Goal: Task Accomplishment & Management: Use online tool/utility

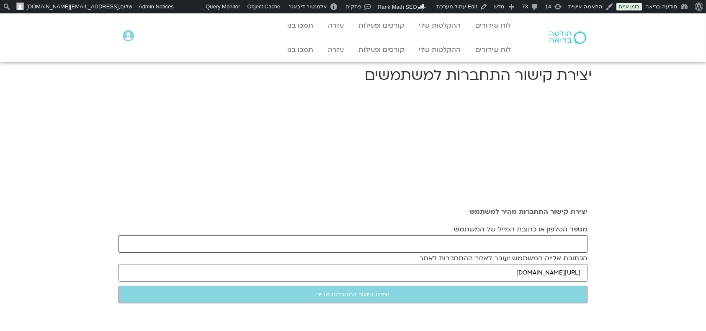
click at [548, 240] on input "מספר הטלפון או כתובת המייל של המשתמש" at bounding box center [353, 244] width 469 height 18
paste input "zyigal233@outlook.com"
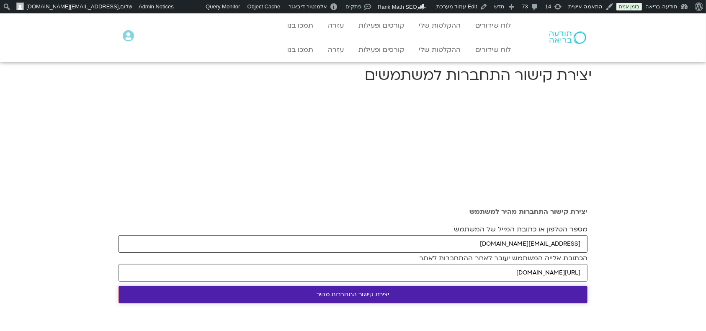
type input "zyigal233@outlook.com"
click at [499, 290] on input "יצירת קישור התחברות מהיר" at bounding box center [353, 295] width 469 height 18
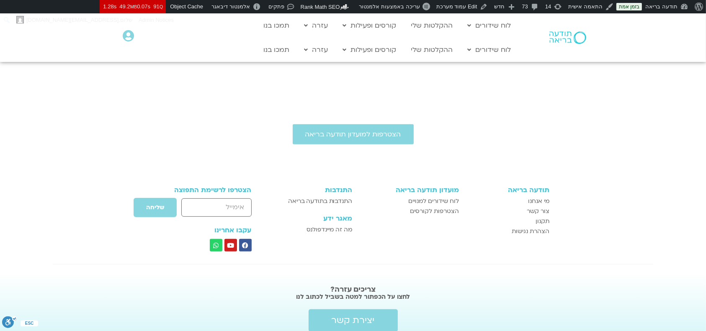
scroll to position [335, 0]
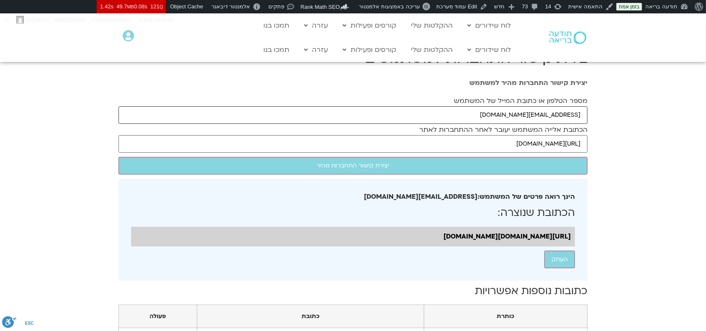
drag, startPoint x: 509, startPoint y: 115, endPoint x: 596, endPoint y: 114, distance: 86.7
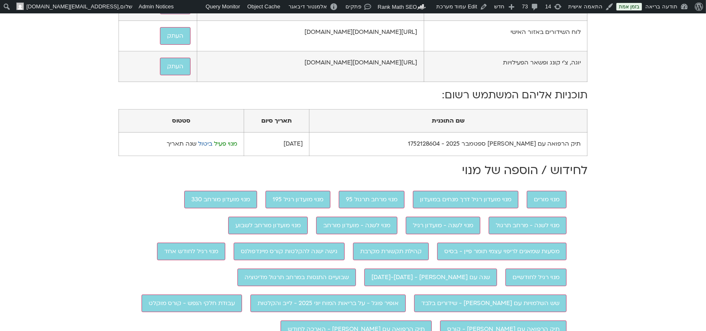
scroll to position [447, 0]
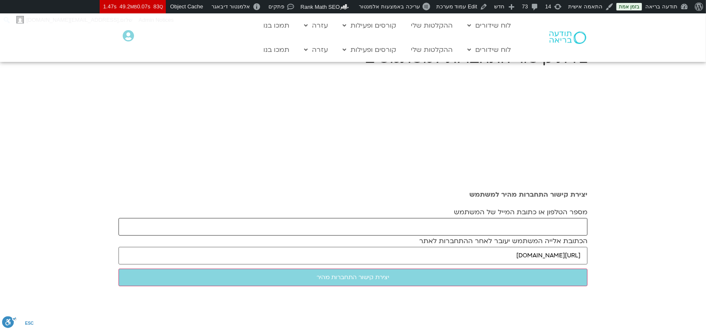
click at [430, 220] on input "מספר הטלפון או כתובת המייל של המשתמש" at bounding box center [353, 227] width 469 height 18
paste input "rivka.rothfarb@gmail.com"
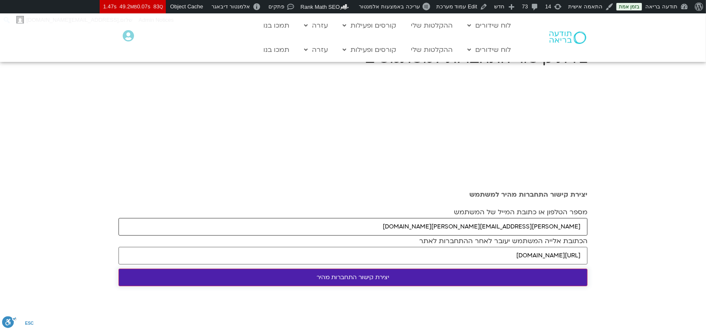
type input "rivka.rothfarb@gmail.com"
click at [405, 276] on input "יצירת קישור התחברות מהיר" at bounding box center [353, 278] width 469 height 18
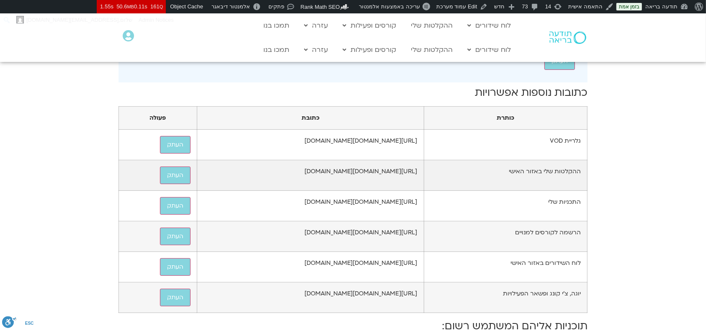
scroll to position [168, 0]
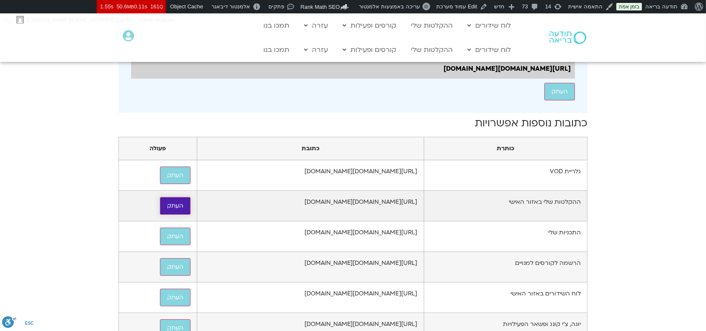
click at [160, 215] on button "העתק" at bounding box center [175, 206] width 31 height 18
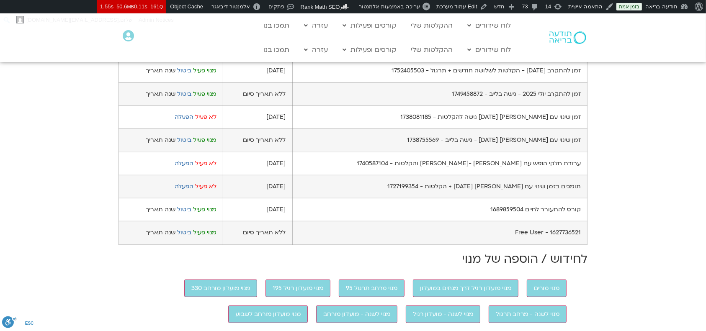
scroll to position [559, 0]
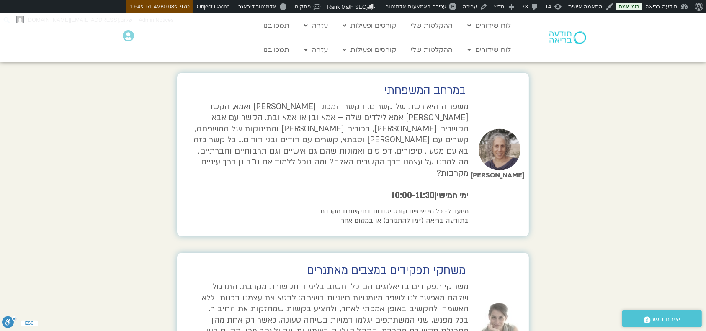
scroll to position [1620, 0]
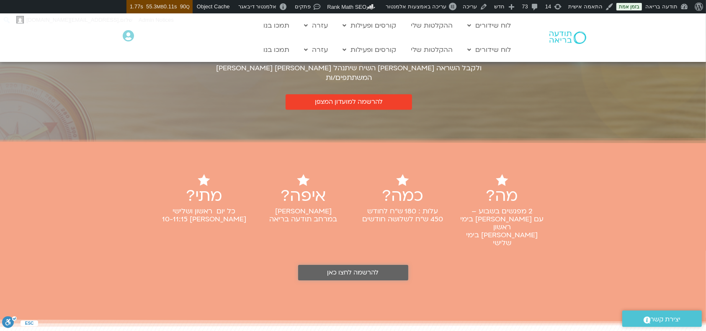
scroll to position [2496, 0]
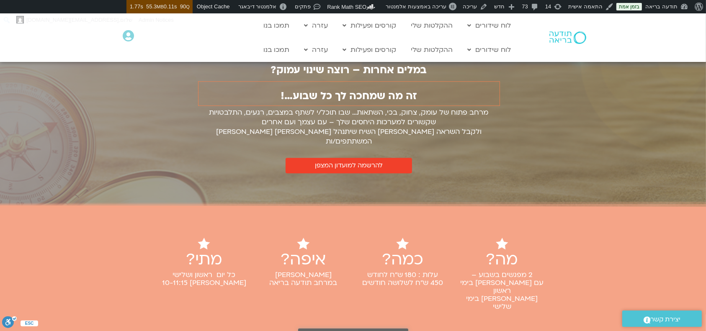
click at [348, 331] on span "להרשמה לחצו כאן" at bounding box center [354, 336] width 52 height 7
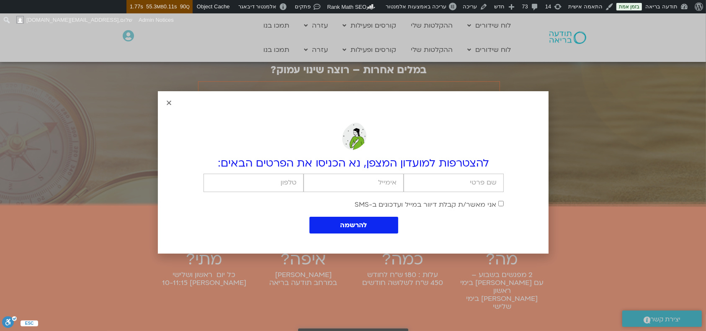
click at [176, 105] on div "להצטרפות למועדון המצפן, נא הכניסו את הפרטים הבאים: firstname email cellphone אי…" at bounding box center [354, 172] width 390 height 164
click at [170, 102] on icon "Close" at bounding box center [169, 103] width 6 height 6
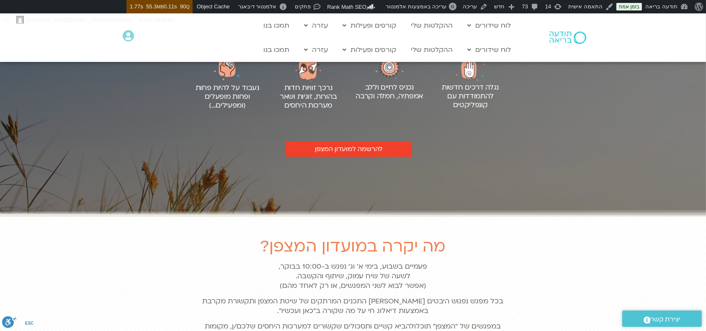
scroll to position [206, 0]
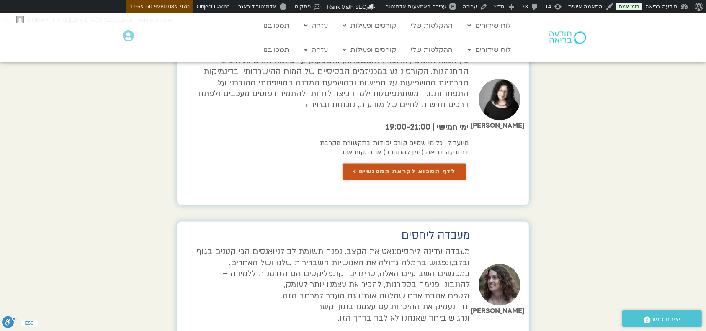
click at [403, 169] on span "לדף המבוא לקראת המפגשים >" at bounding box center [404, 172] width 103 height 6
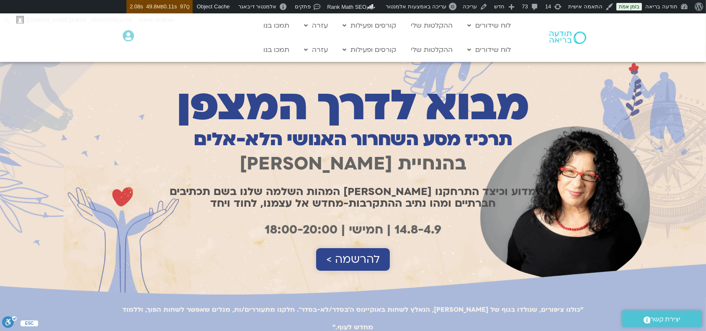
click at [354, 258] on span "להרשמה >" at bounding box center [353, 259] width 54 height 13
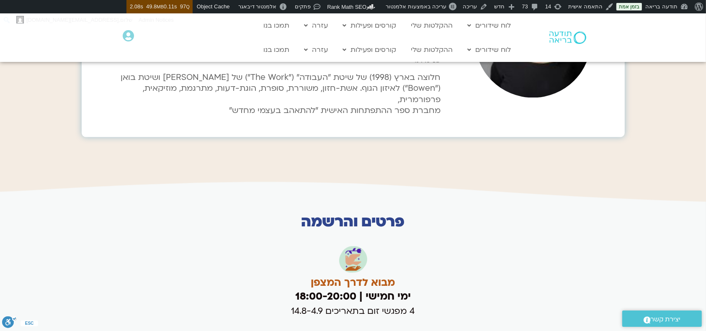
scroll to position [1892, 0]
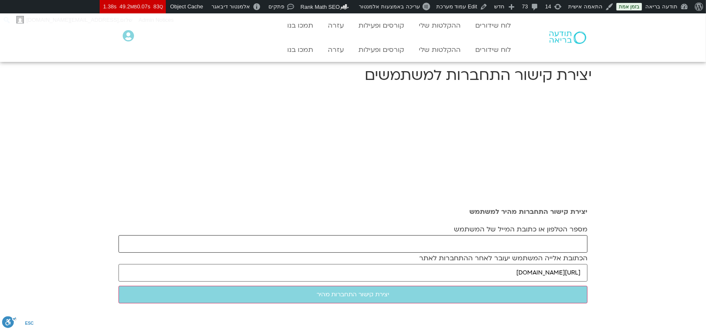
click at [378, 241] on input "מספר הטלפון או כתובת המייל של המשתמש" at bounding box center [353, 244] width 469 height 18
paste input "[EMAIL_ADDRESS][DOMAIN_NAME]"
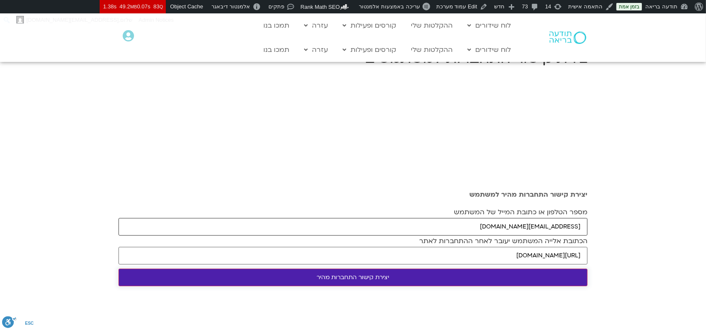
type input "oritkent@gmail.com"
click at [371, 281] on input "יצירת קישור התחברות מהיר" at bounding box center [353, 278] width 469 height 18
